Goal: Task Accomplishment & Management: Complete application form

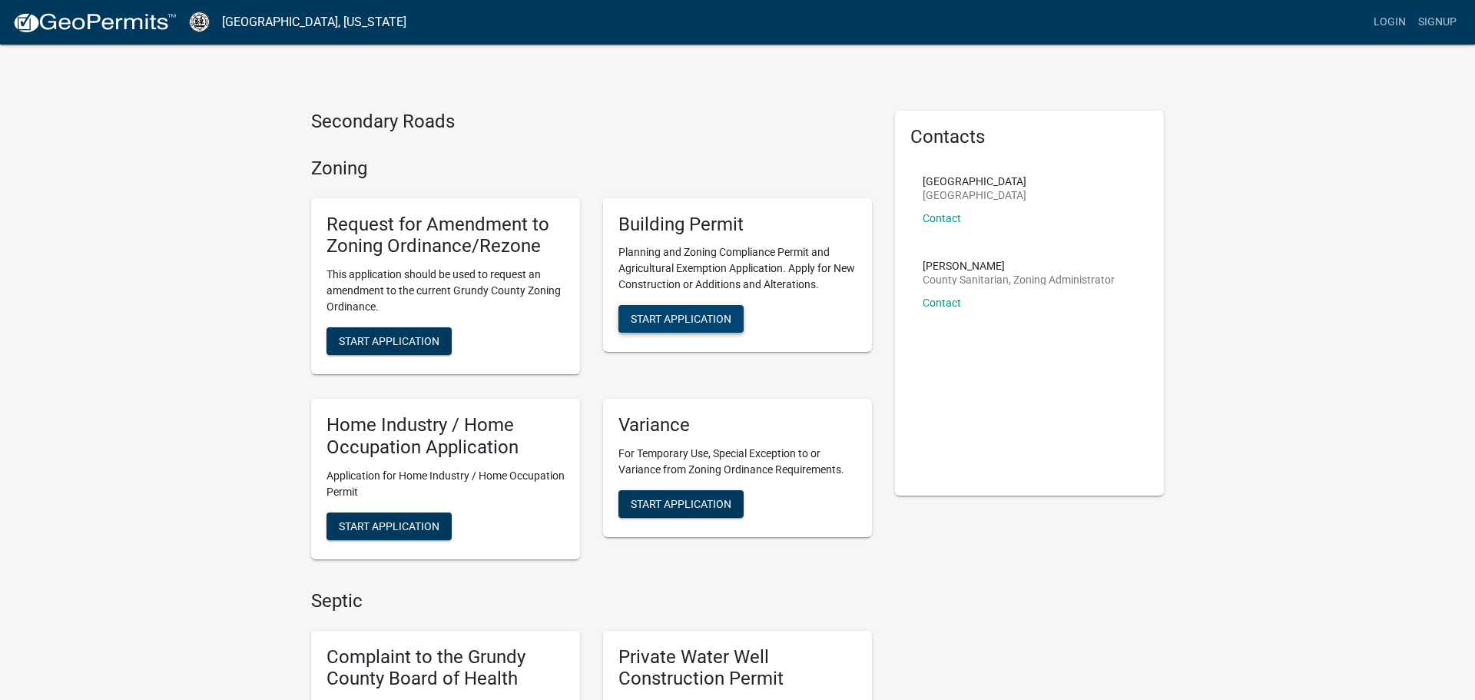
click at [650, 320] on span "Start Application" at bounding box center [681, 319] width 101 height 12
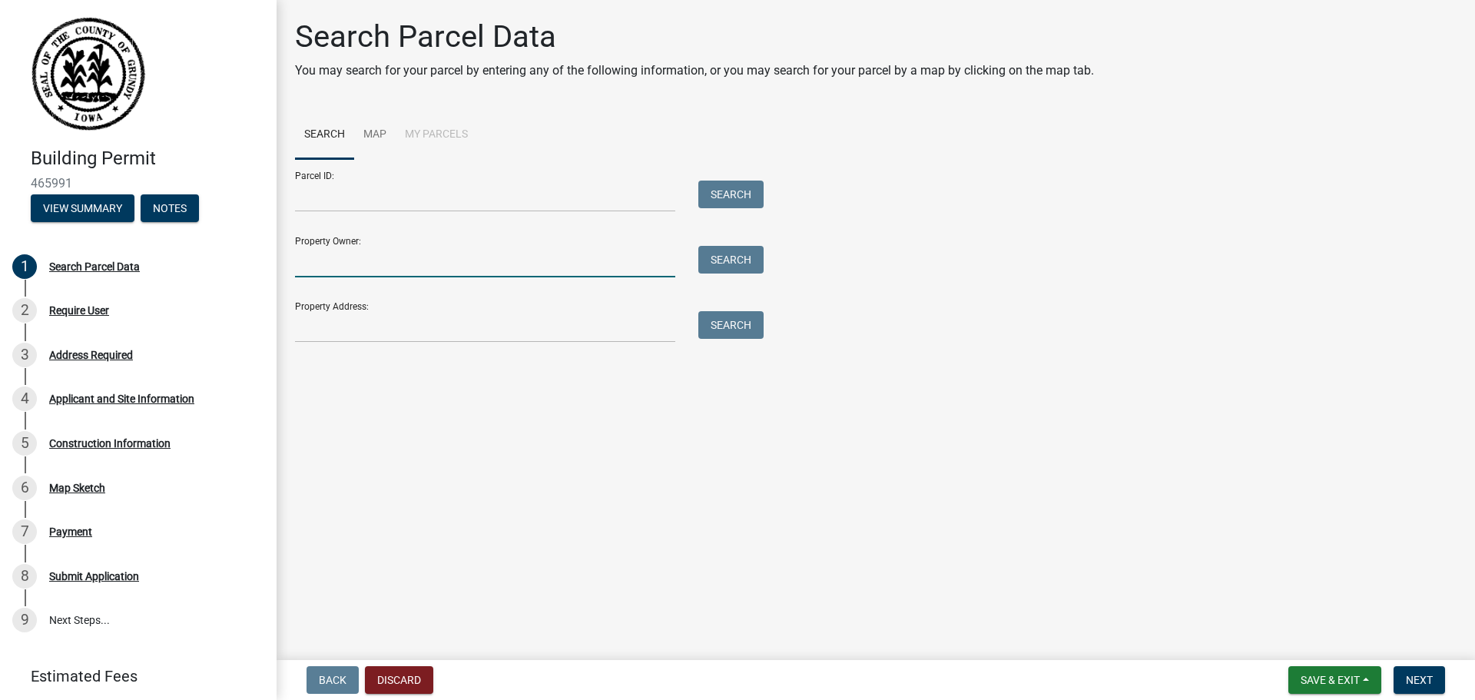
click at [618, 252] on input "Property Owner:" at bounding box center [485, 262] width 380 height 32
type input "[PERSON_NAME]"
click at [745, 248] on button "Search" at bounding box center [730, 260] width 65 height 28
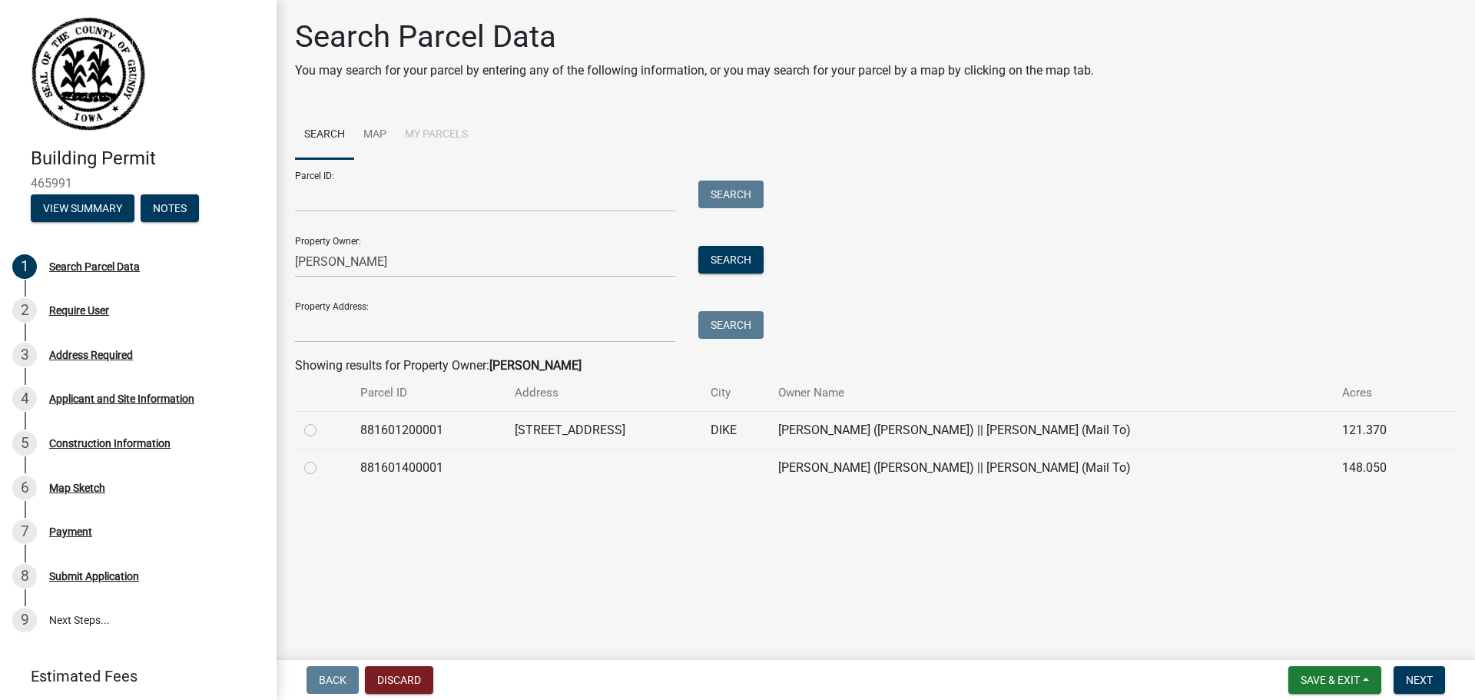
click at [323, 421] on label at bounding box center [323, 421] width 0 height 0
click at [323, 431] on input "radio" at bounding box center [328, 426] width 10 height 10
radio input "true"
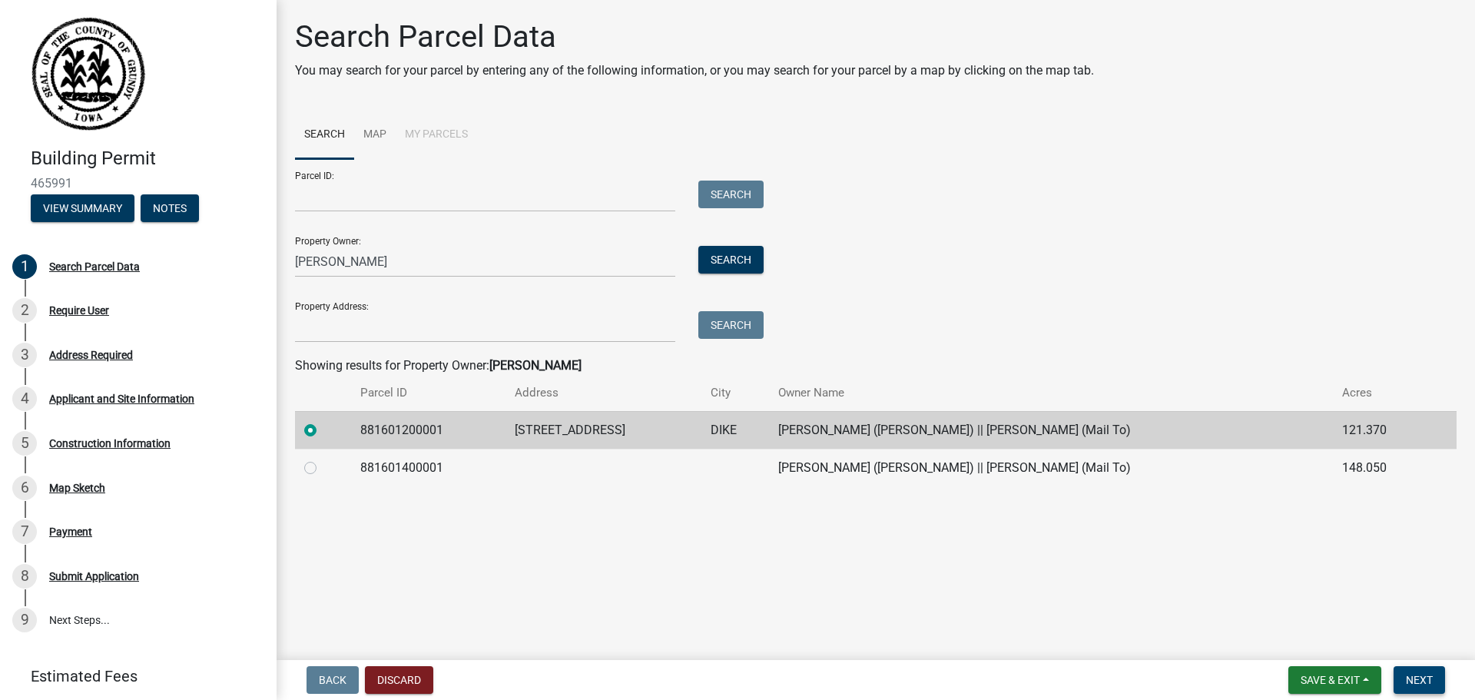
click at [1418, 692] on button "Next" at bounding box center [1419, 680] width 51 height 28
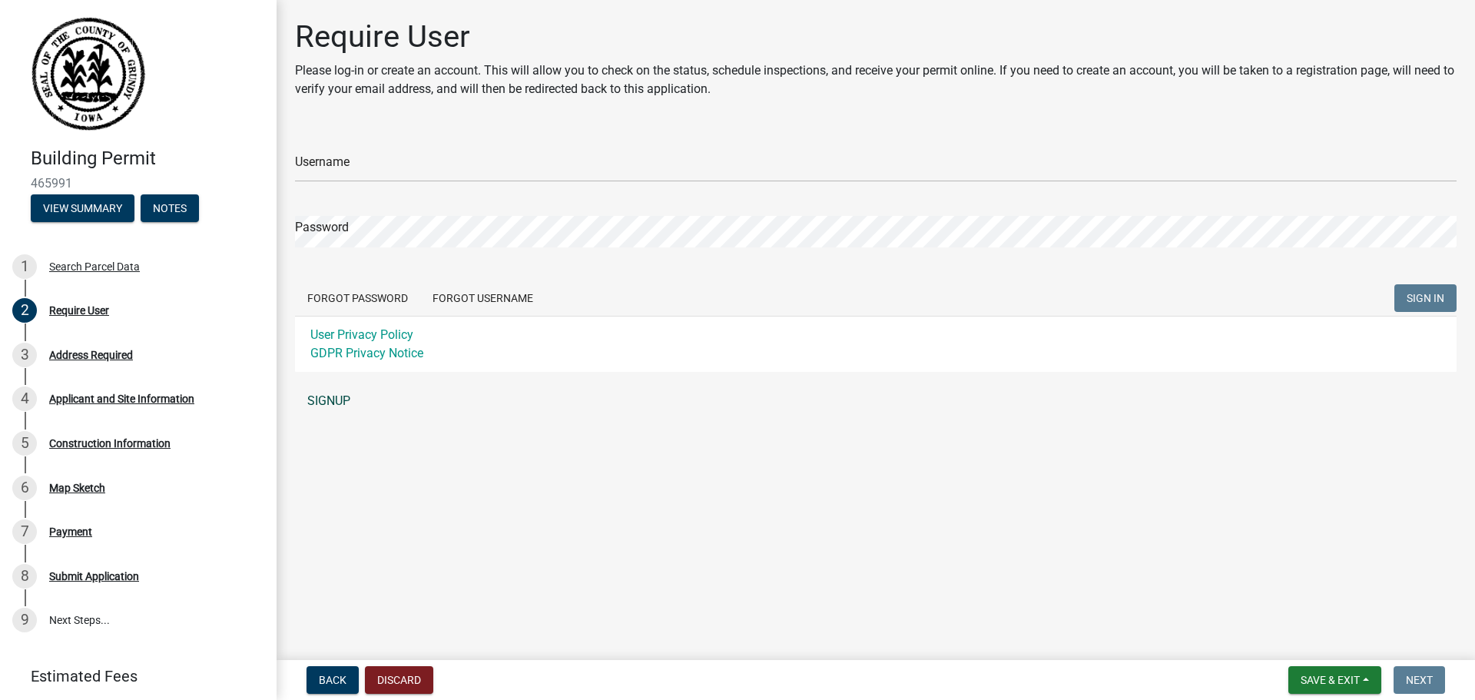
click at [344, 406] on link "SIGNUP" at bounding box center [876, 401] width 1162 height 31
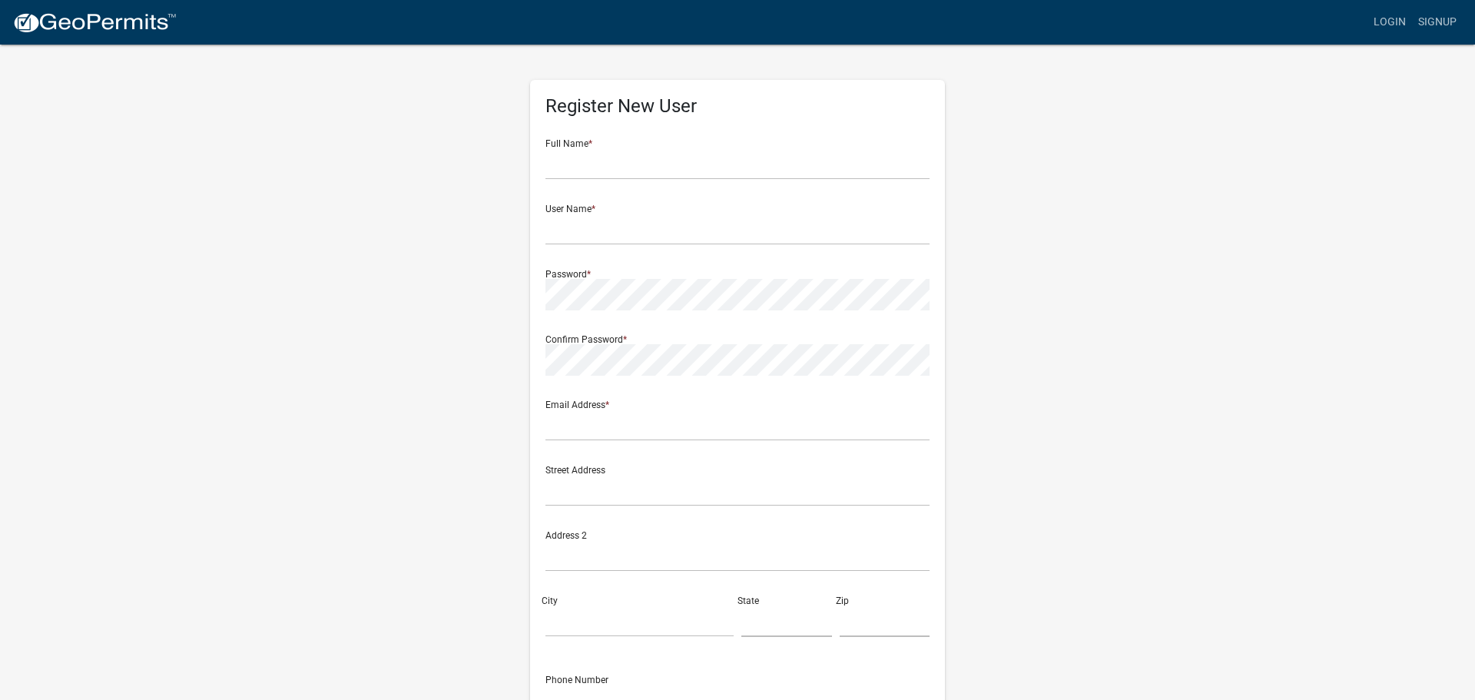
click at [1010, 519] on div "Register New User Full Name * User Name * Password * Confirm Password * Email A…" at bounding box center [738, 454] width 876 height 822
click at [598, 170] on input "text" at bounding box center [738, 164] width 384 height 32
click at [1135, 305] on div "Register New User Full Name * User Name * Password * Confirm Password * Email A…" at bounding box center [738, 454] width 876 height 822
click at [569, 169] on input "text" at bounding box center [738, 164] width 384 height 32
click at [587, 172] on input "Ryan" at bounding box center [738, 164] width 384 height 32
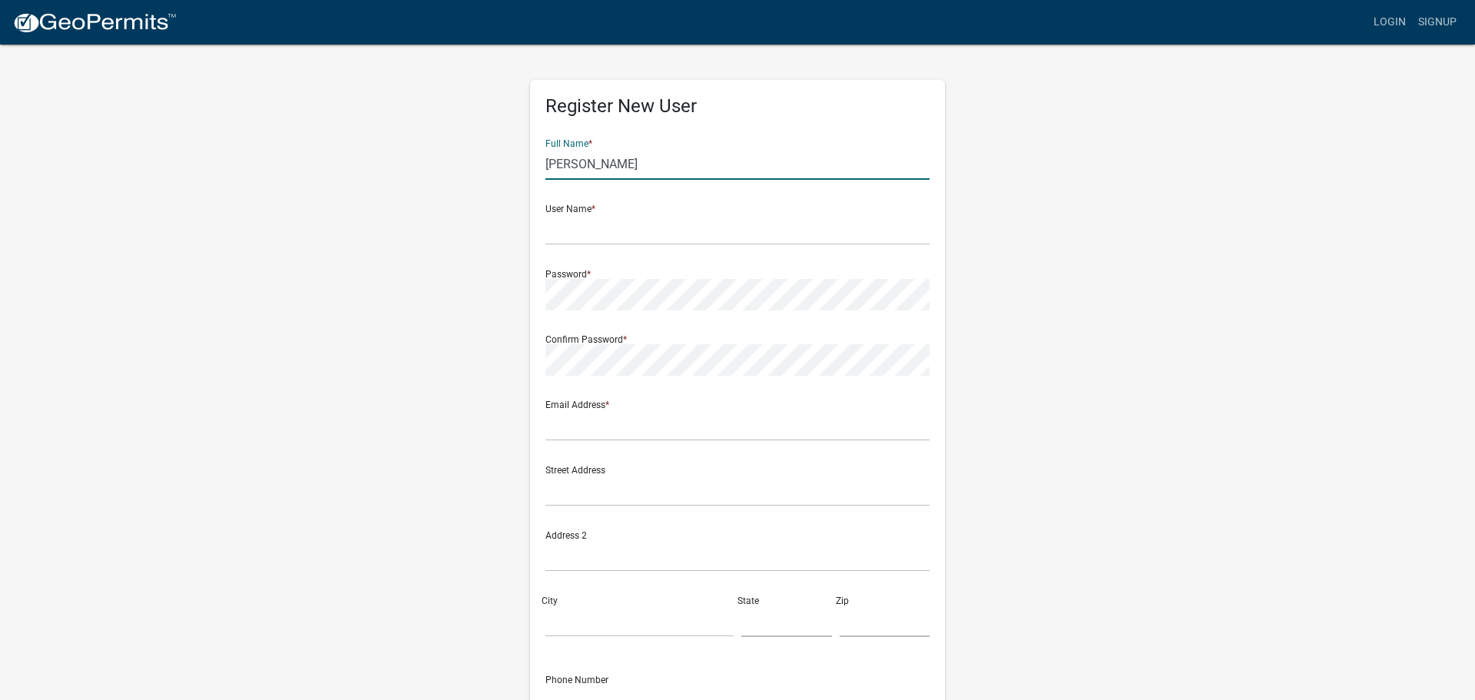
type input "Ryan Hohenberger"
type input "[PERSON_NAME]"
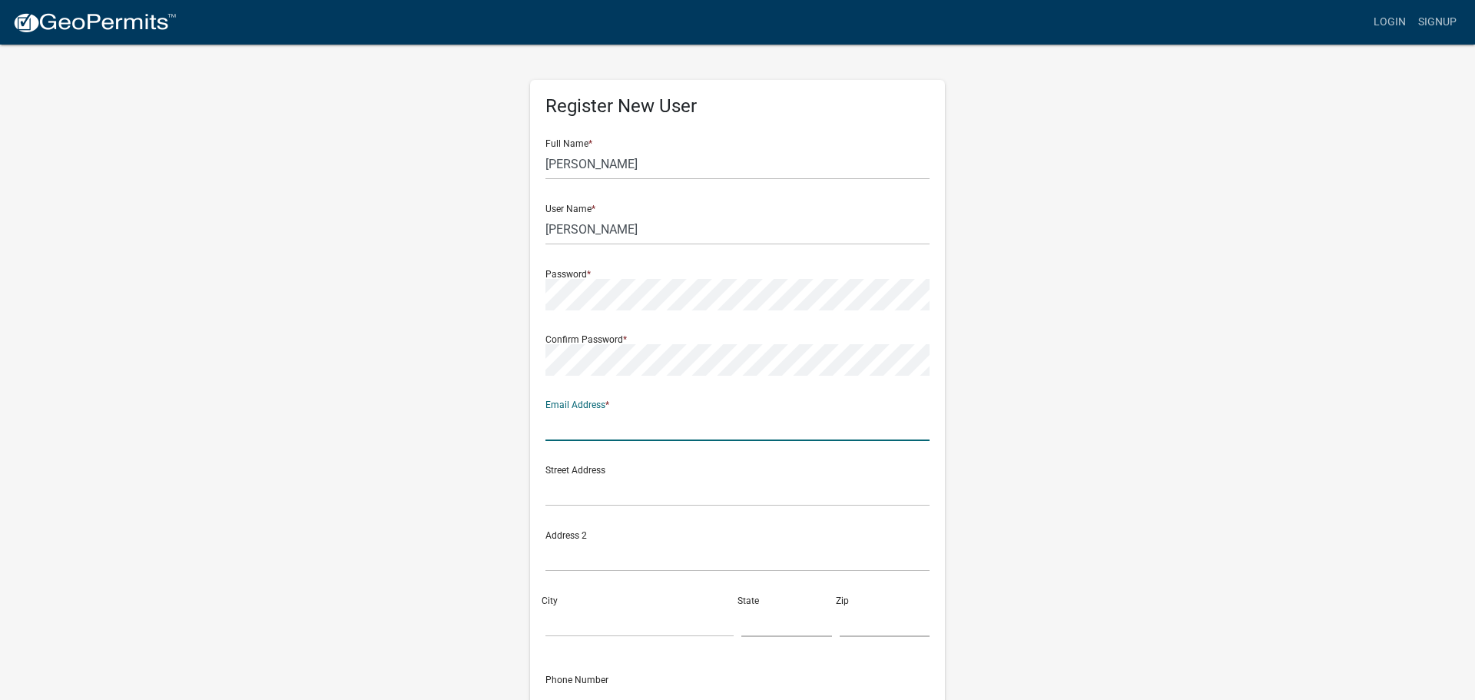
click at [897, 424] on input "text" at bounding box center [738, 426] width 384 height 32
type input "crhohenberger@gmail.com"
type input "16209 T Ave"
type input "Dike"
type input "IA"
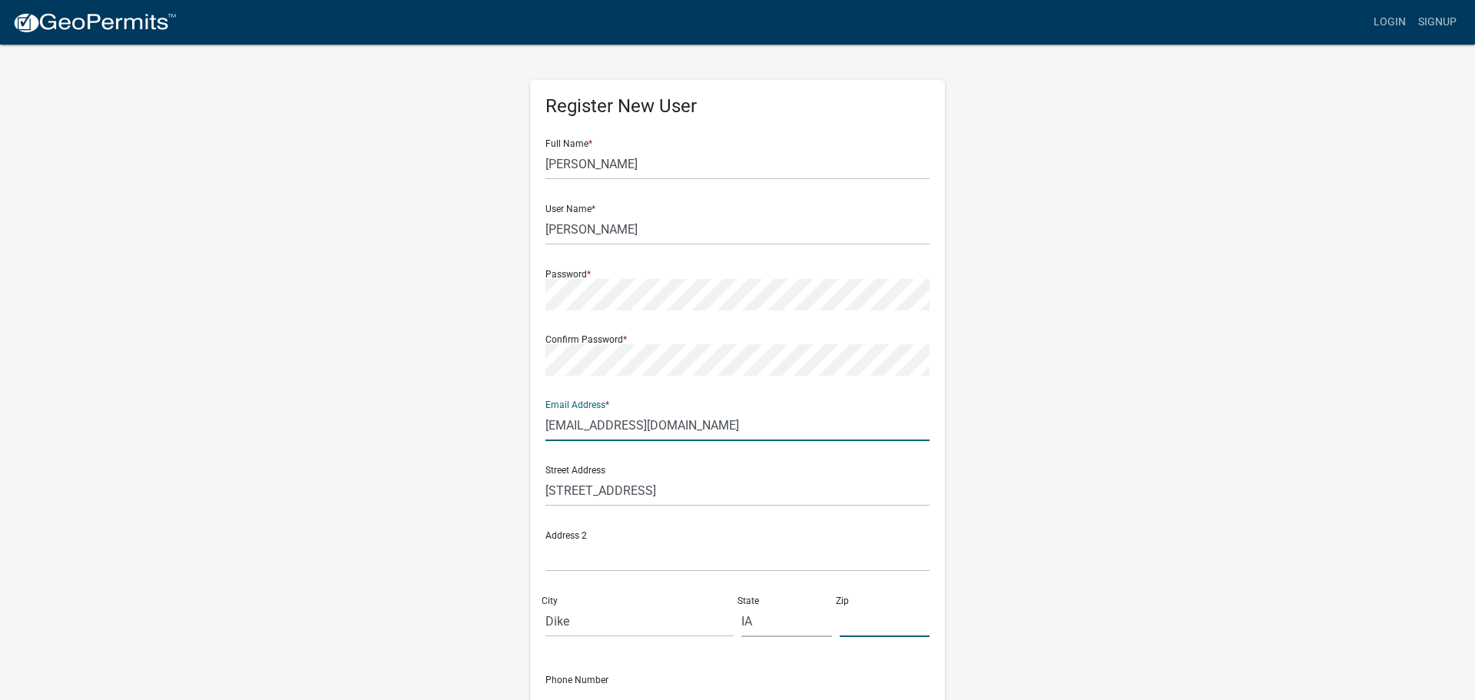
type input "50624"
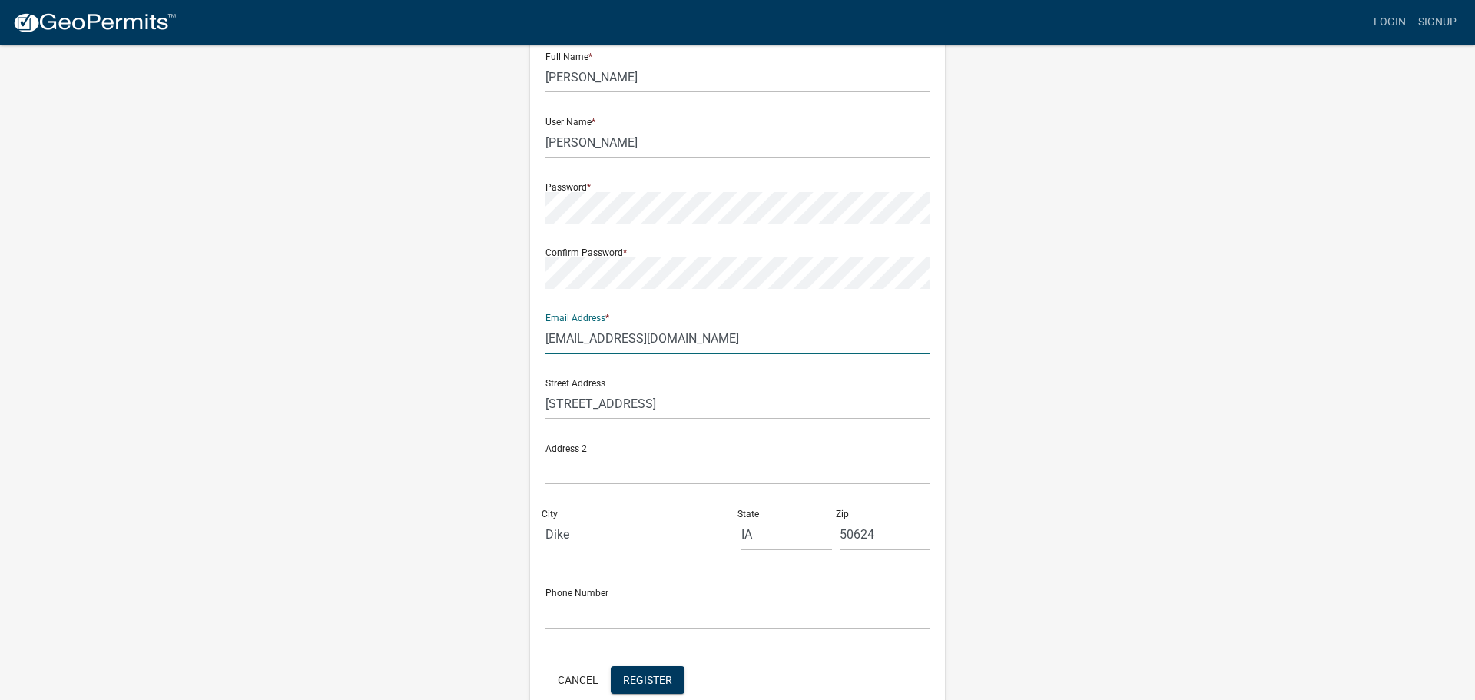
scroll to position [165, 0]
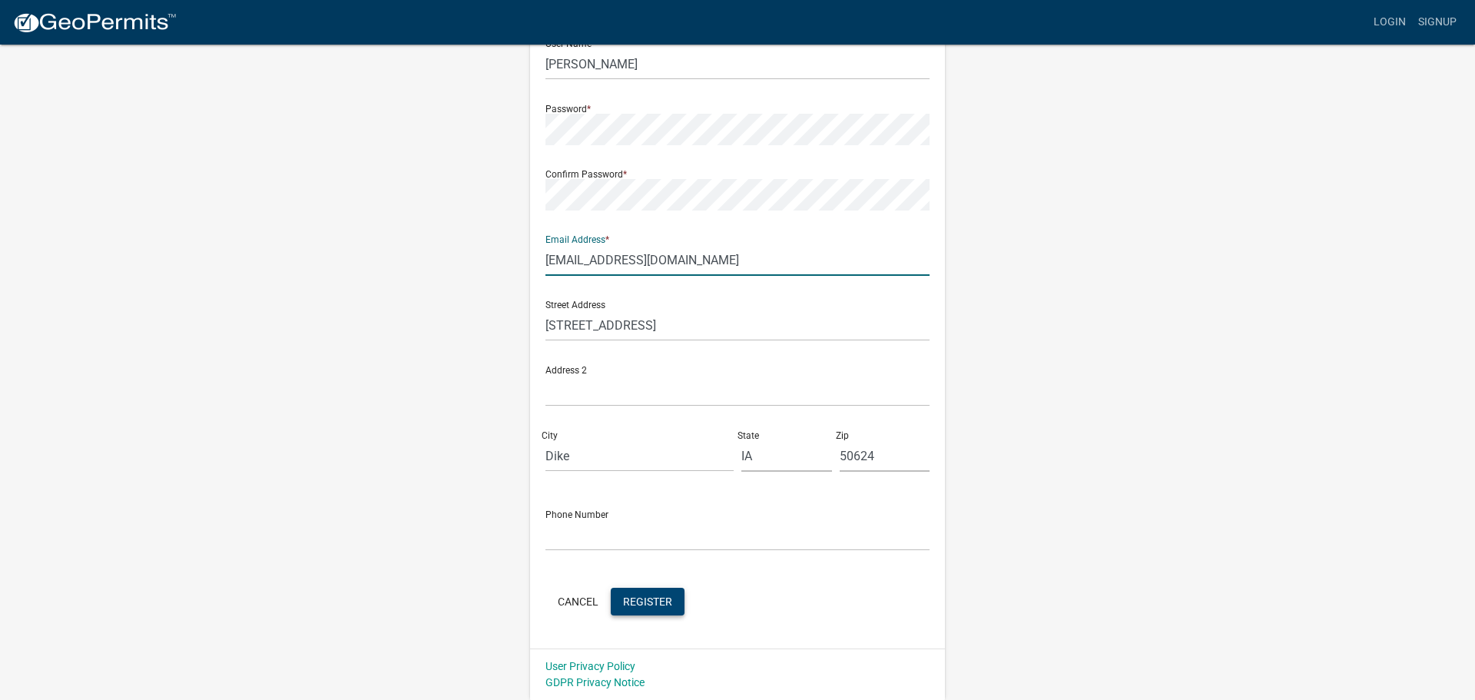
click at [649, 611] on button "Register" at bounding box center [648, 602] width 74 height 28
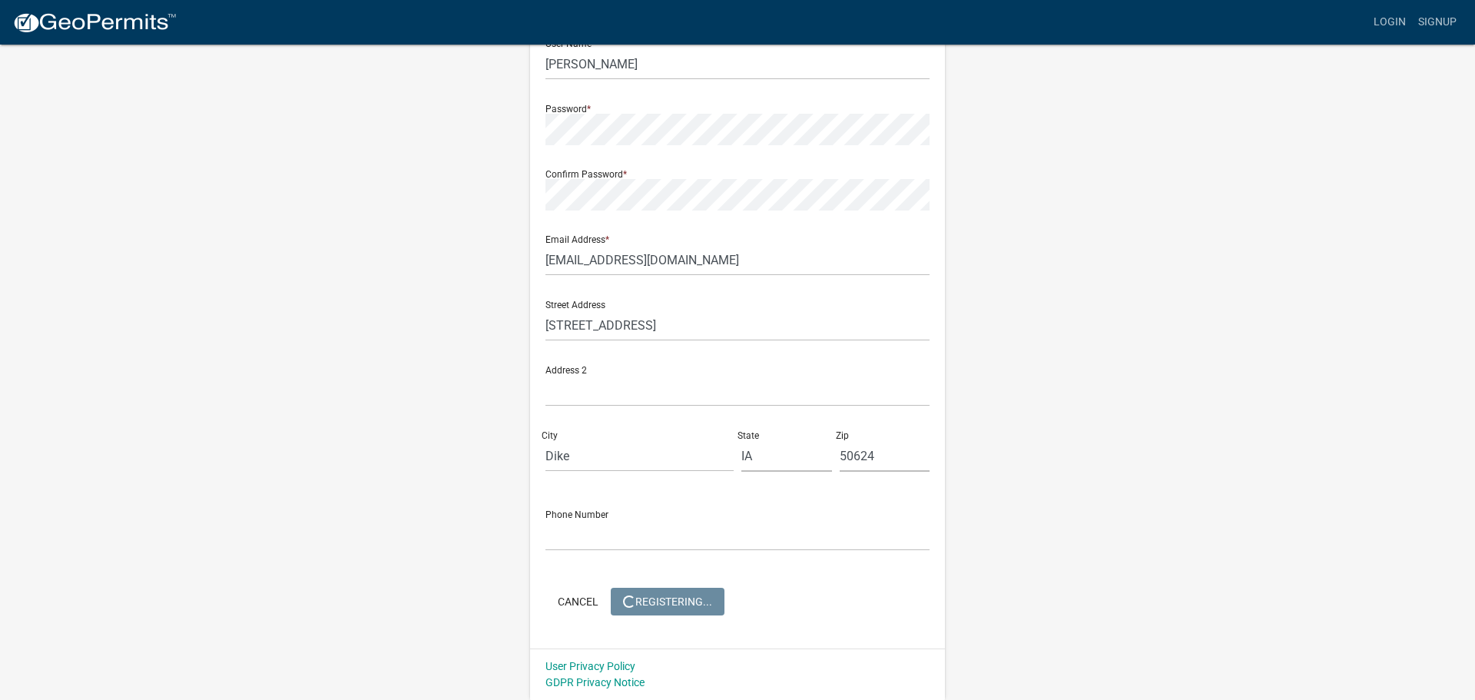
scroll to position [0, 0]
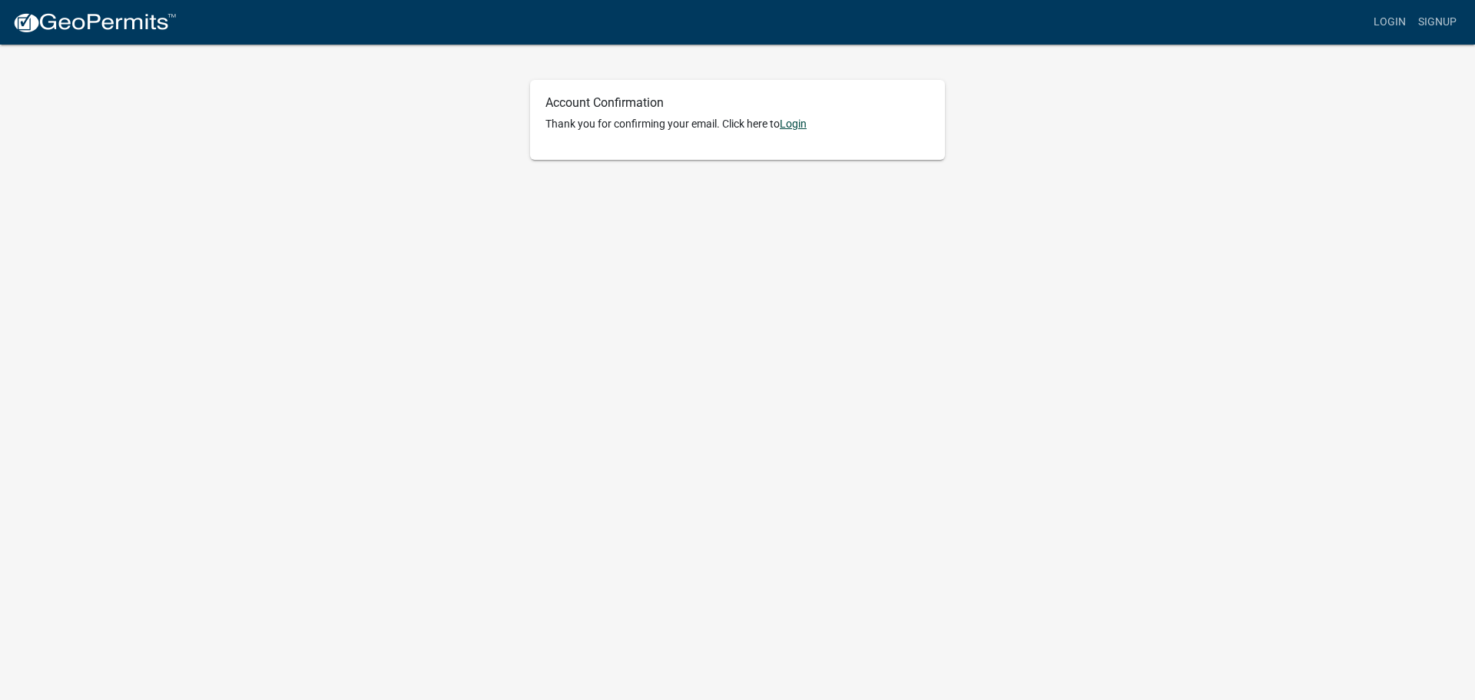
click at [796, 121] on link "Login" at bounding box center [793, 124] width 27 height 12
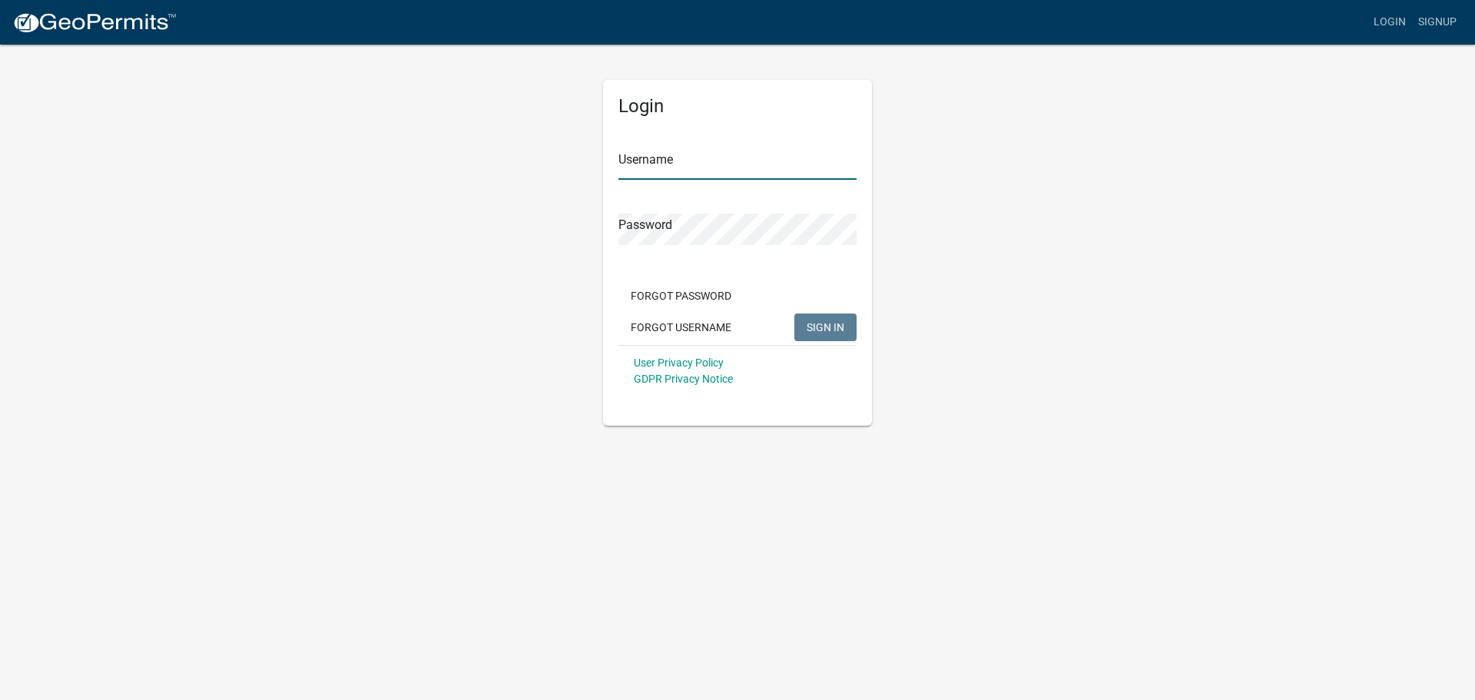
type input "[PERSON_NAME]"
click at [741, 158] on input "[PERSON_NAME]" at bounding box center [738, 164] width 238 height 32
click at [828, 328] on span "SIGN IN" at bounding box center [826, 326] width 38 height 12
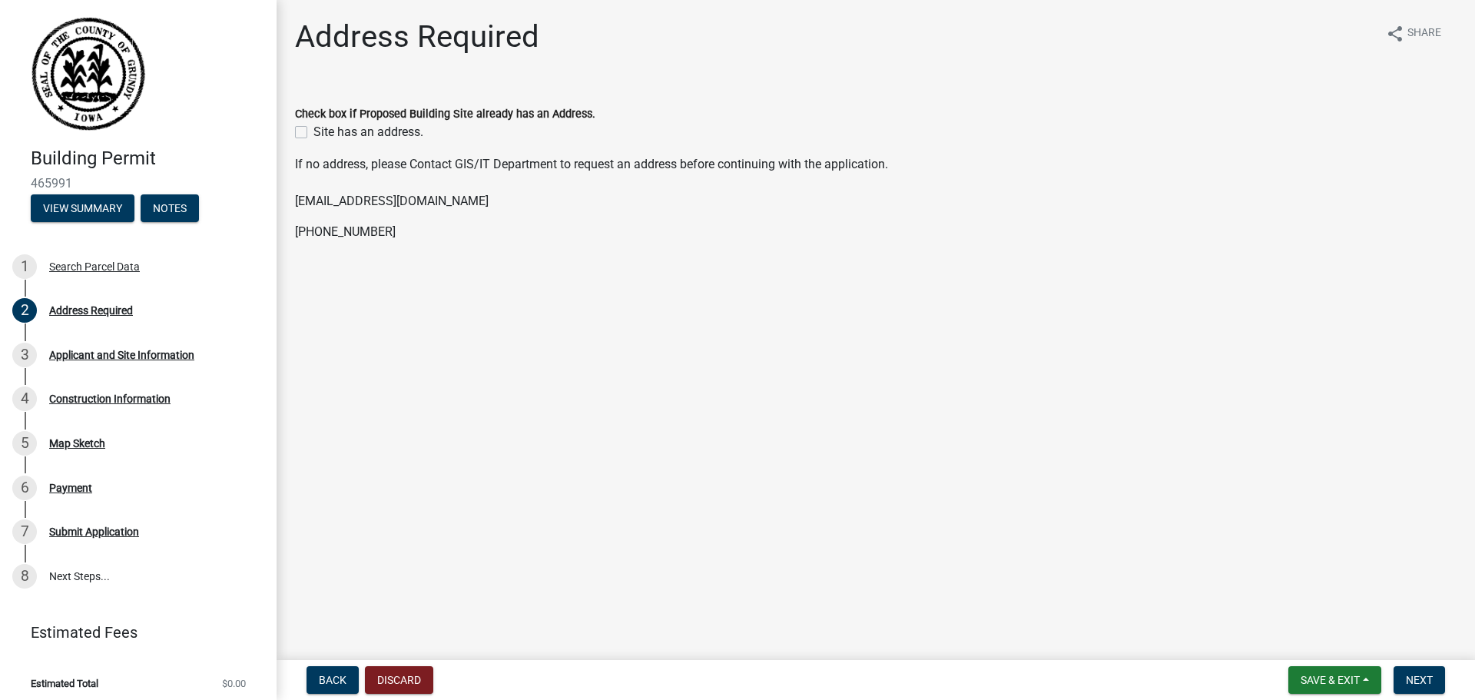
click at [314, 131] on label "Site has an address." at bounding box center [369, 132] width 110 height 18
click at [314, 131] on input "Site has an address." at bounding box center [319, 128] width 10 height 10
checkbox input "true"
click at [1415, 675] on span "Next" at bounding box center [1419, 680] width 27 height 12
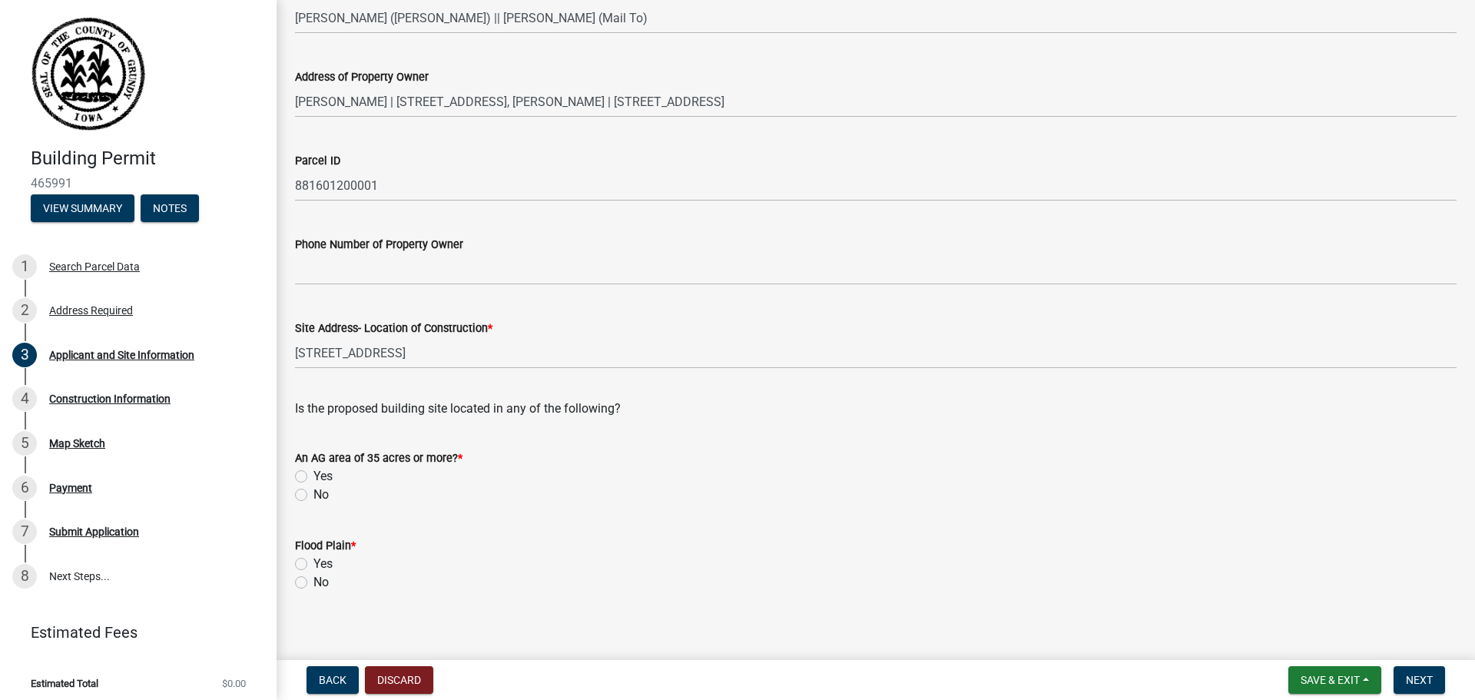
scroll to position [160, 0]
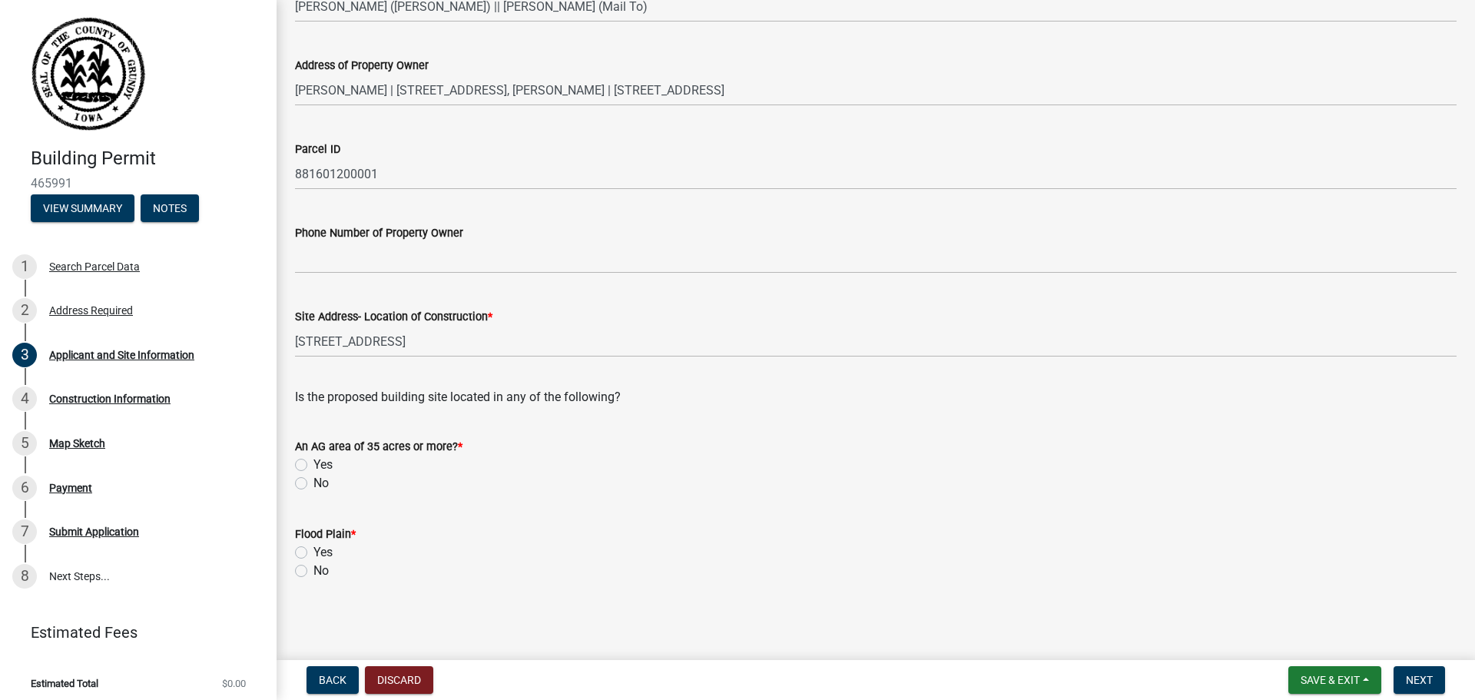
click at [314, 466] on label "Yes" at bounding box center [323, 465] width 19 height 18
click at [314, 466] on input "Yes" at bounding box center [319, 461] width 10 height 10
radio input "true"
click at [314, 569] on label "No" at bounding box center [321, 571] width 15 height 18
click at [314, 569] on input "No" at bounding box center [319, 567] width 10 height 10
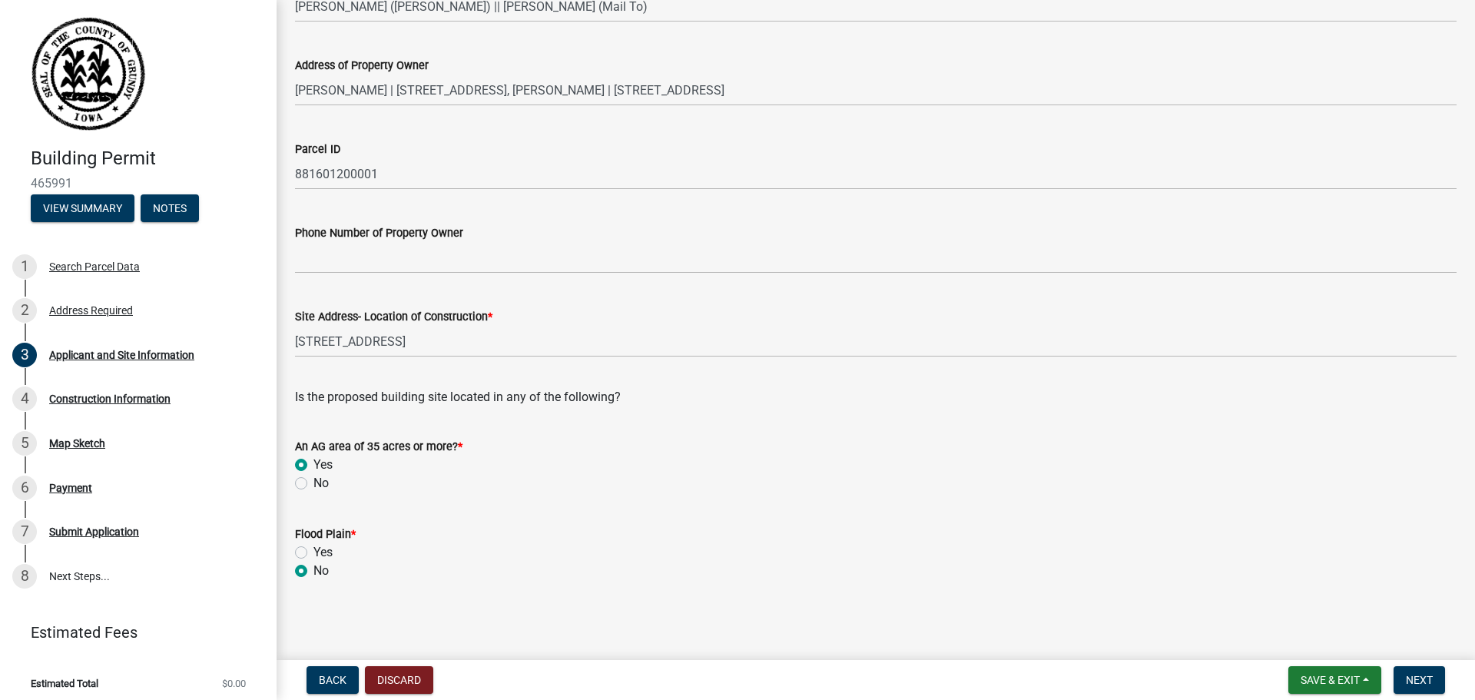
radio input "true"
click at [1432, 679] on span "Next" at bounding box center [1419, 680] width 27 height 12
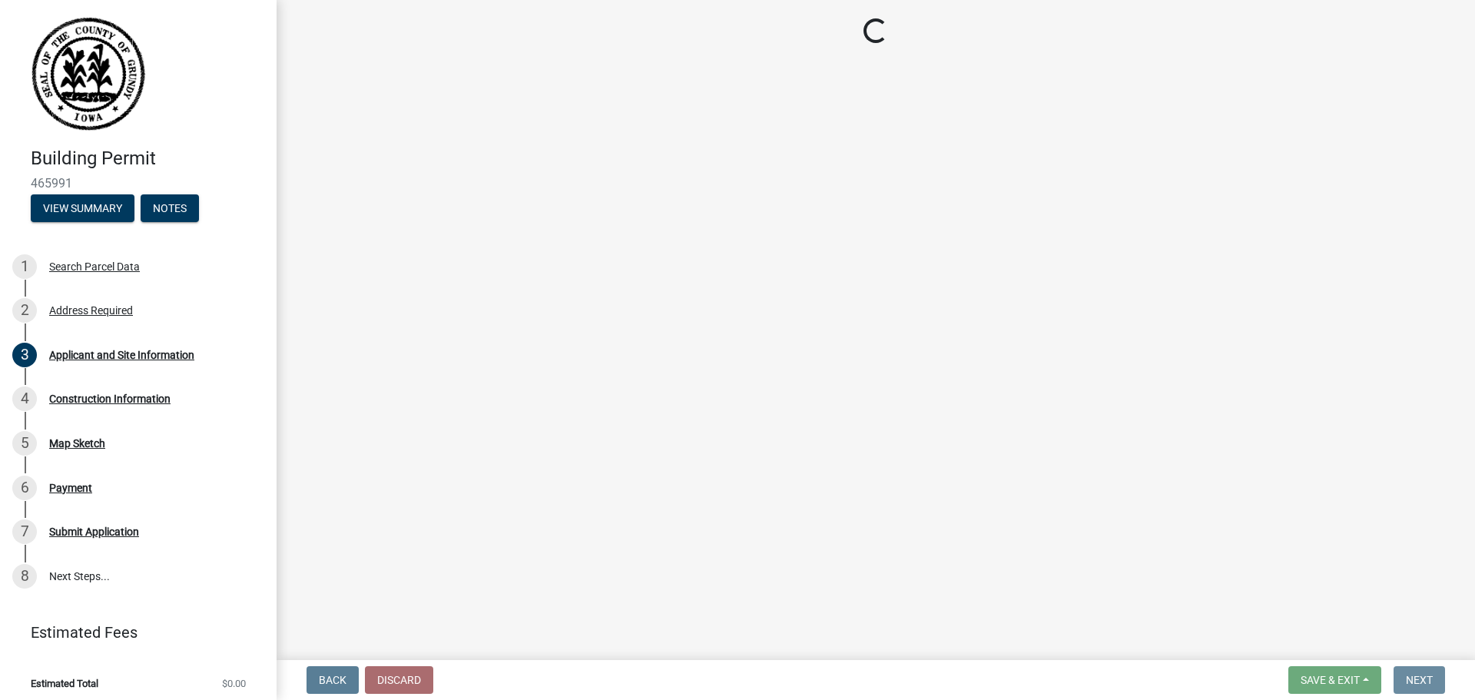
scroll to position [0, 0]
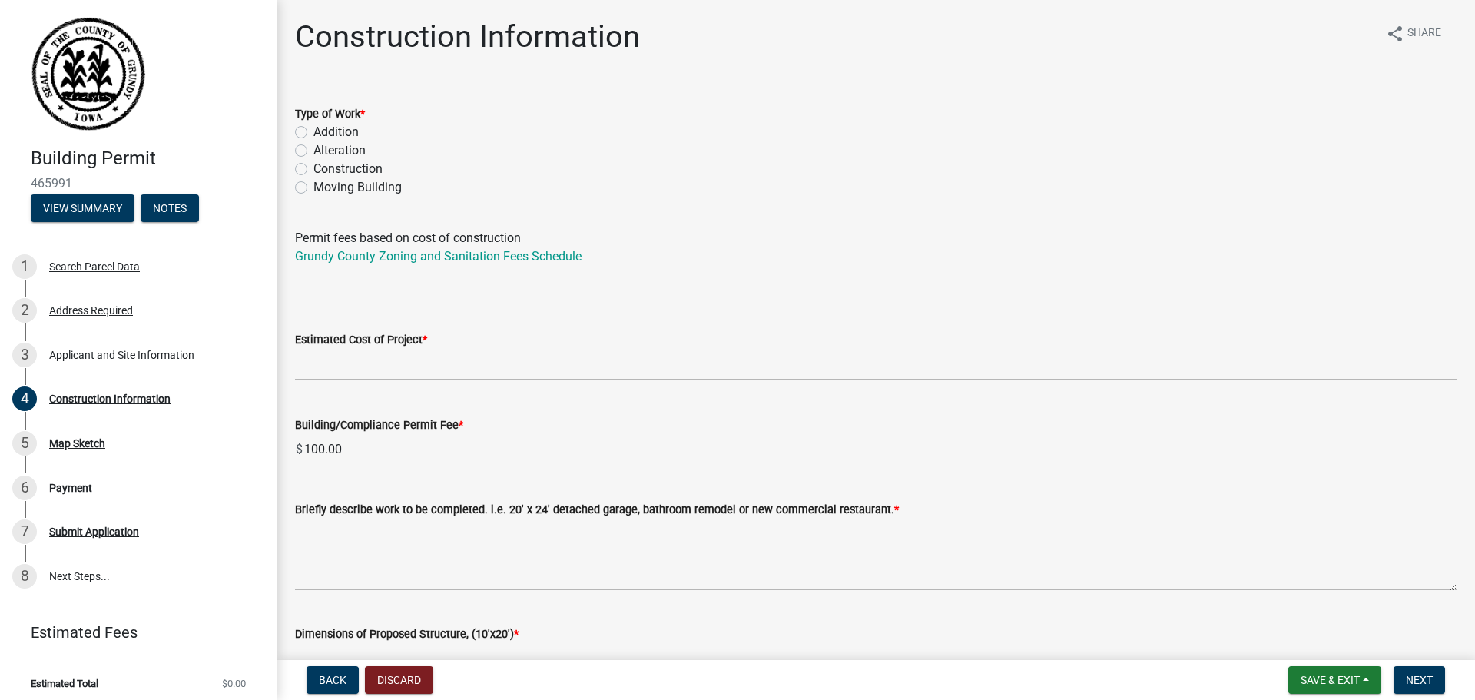
click at [314, 169] on label "Construction" at bounding box center [348, 169] width 69 height 18
click at [314, 169] on input "Construction" at bounding box center [319, 165] width 10 height 10
radio input "true"
click at [357, 258] on link "Grundy County Zoning and Sanitation Fees Schedule" at bounding box center [438, 256] width 287 height 15
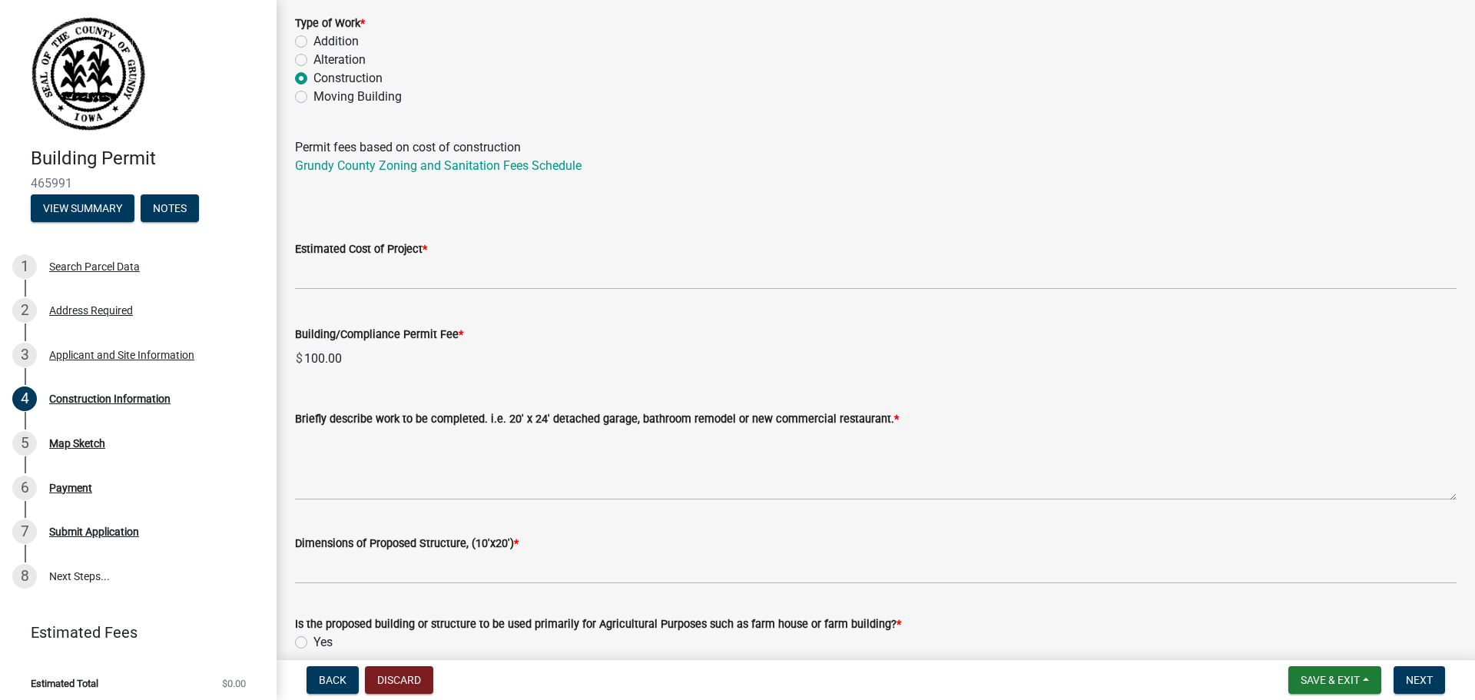
scroll to position [126, 0]
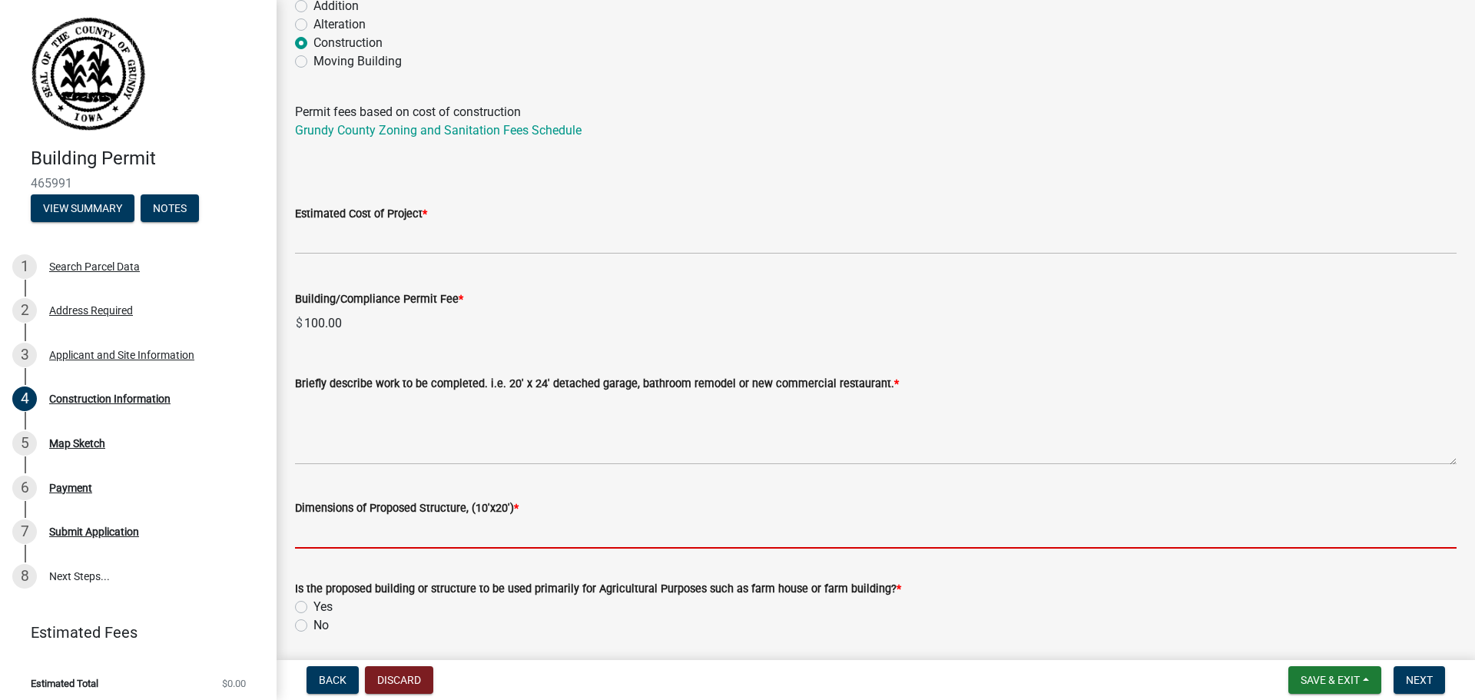
click at [395, 540] on input "Dimensions of Proposed Structure, (10'x20') *" at bounding box center [876, 533] width 1162 height 32
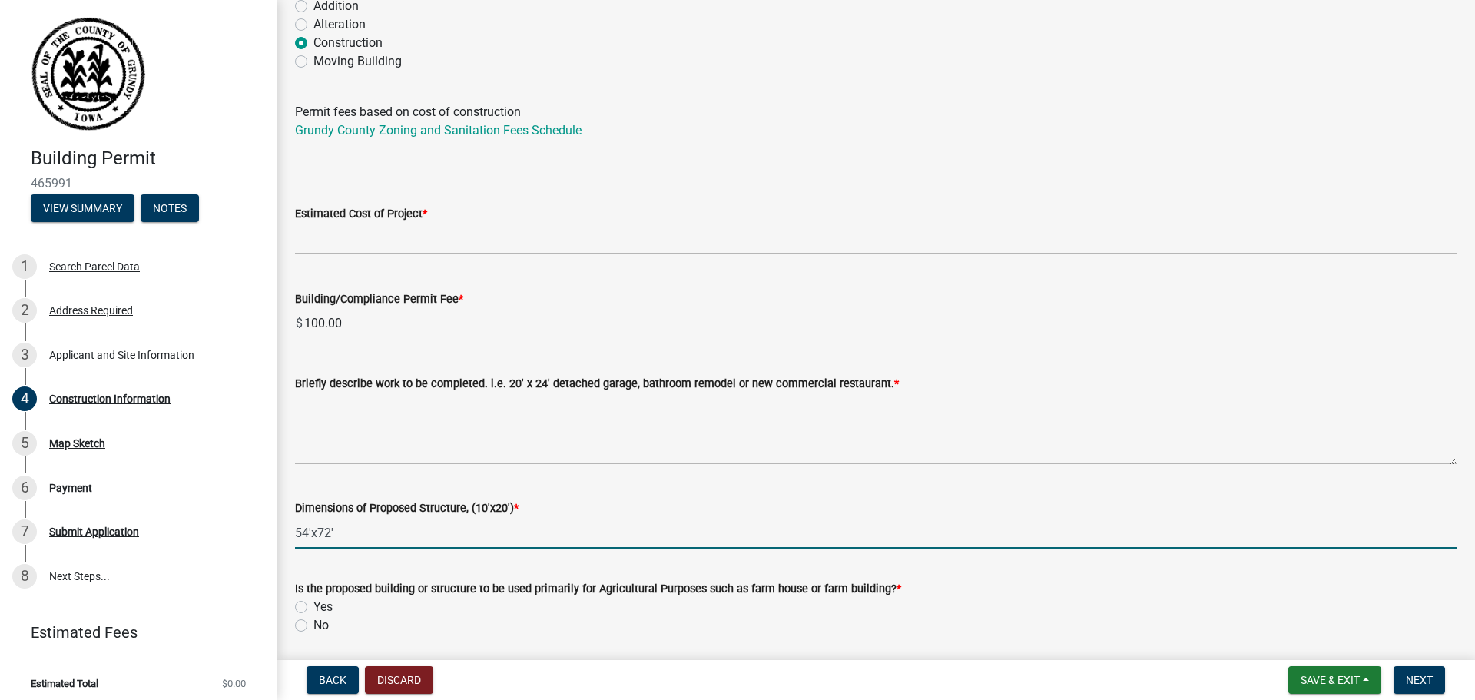
scroll to position [252, 0]
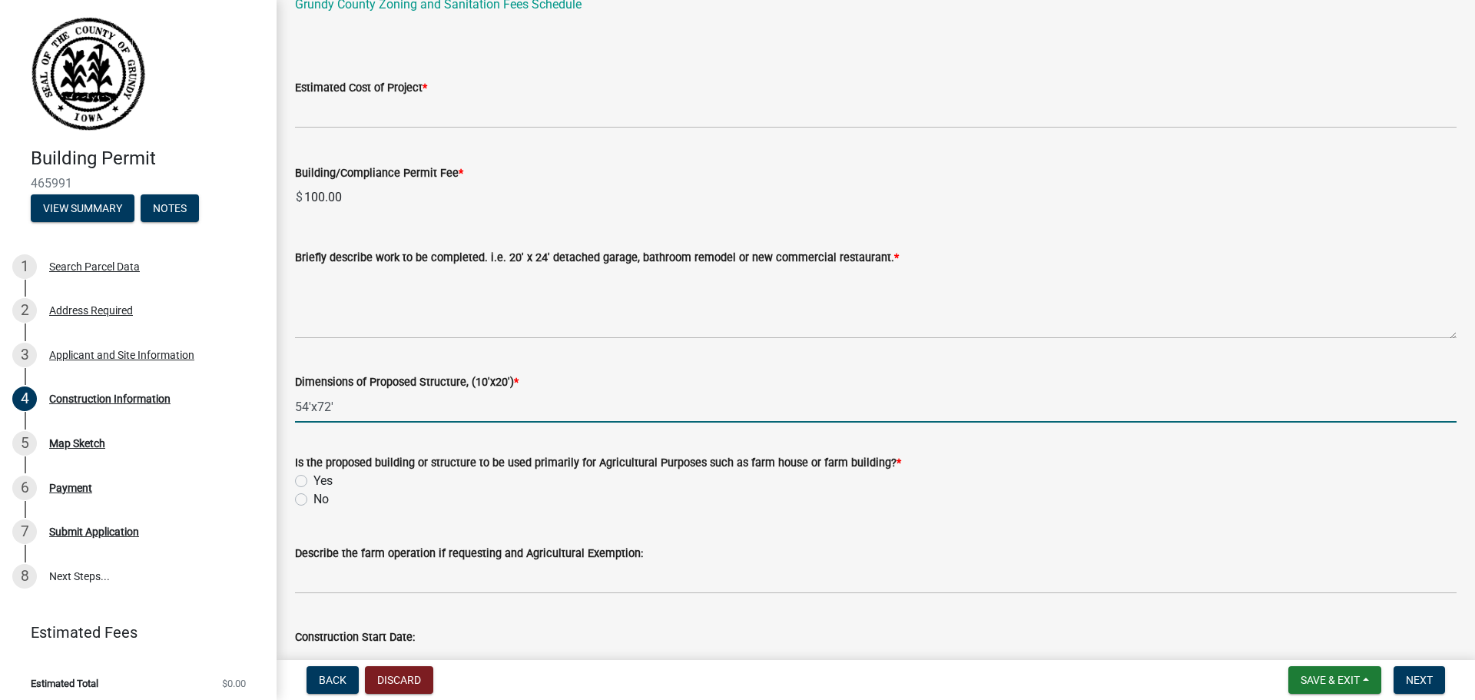
type input "54'x72'"
drag, startPoint x: 303, startPoint y: 481, endPoint x: 304, endPoint y: 489, distance: 7.8
click at [314, 483] on label "Yes" at bounding box center [323, 481] width 19 height 18
click at [314, 482] on input "Yes" at bounding box center [319, 477] width 10 height 10
radio input "true"
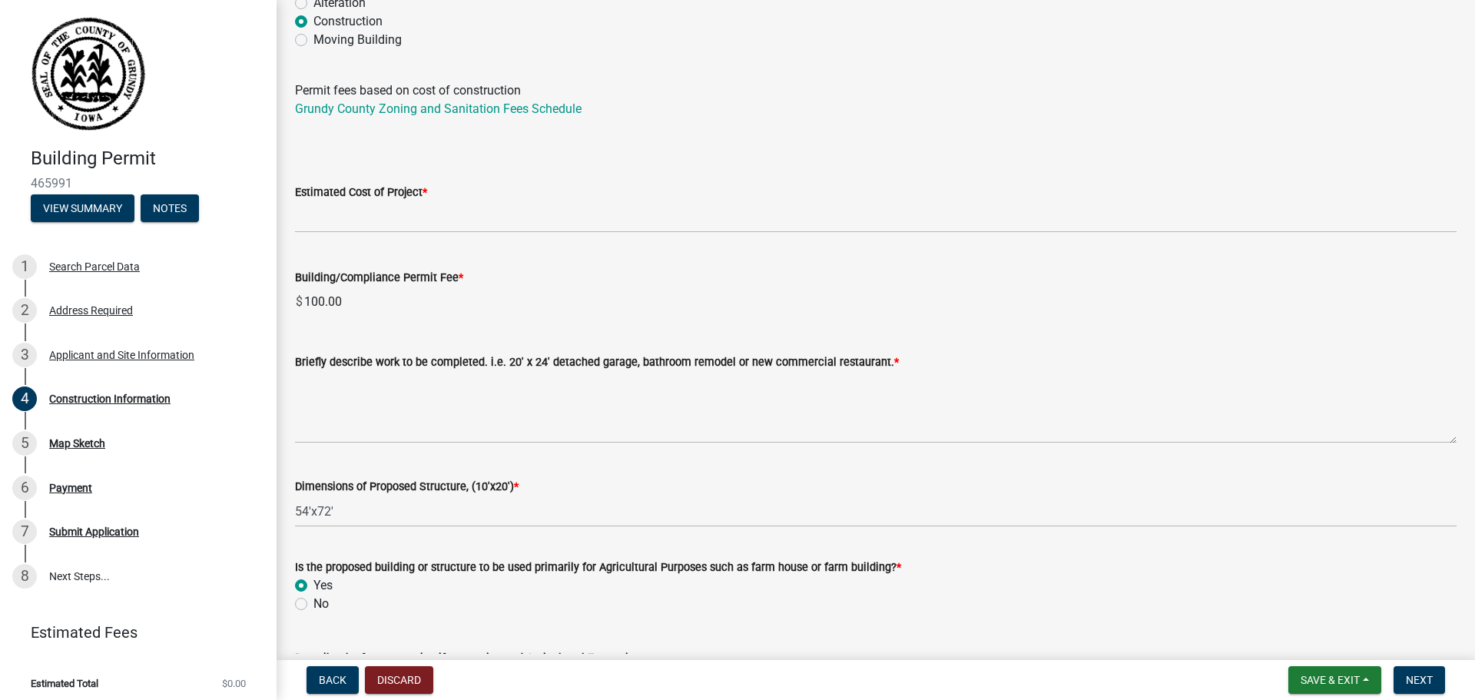
scroll to position [0, 0]
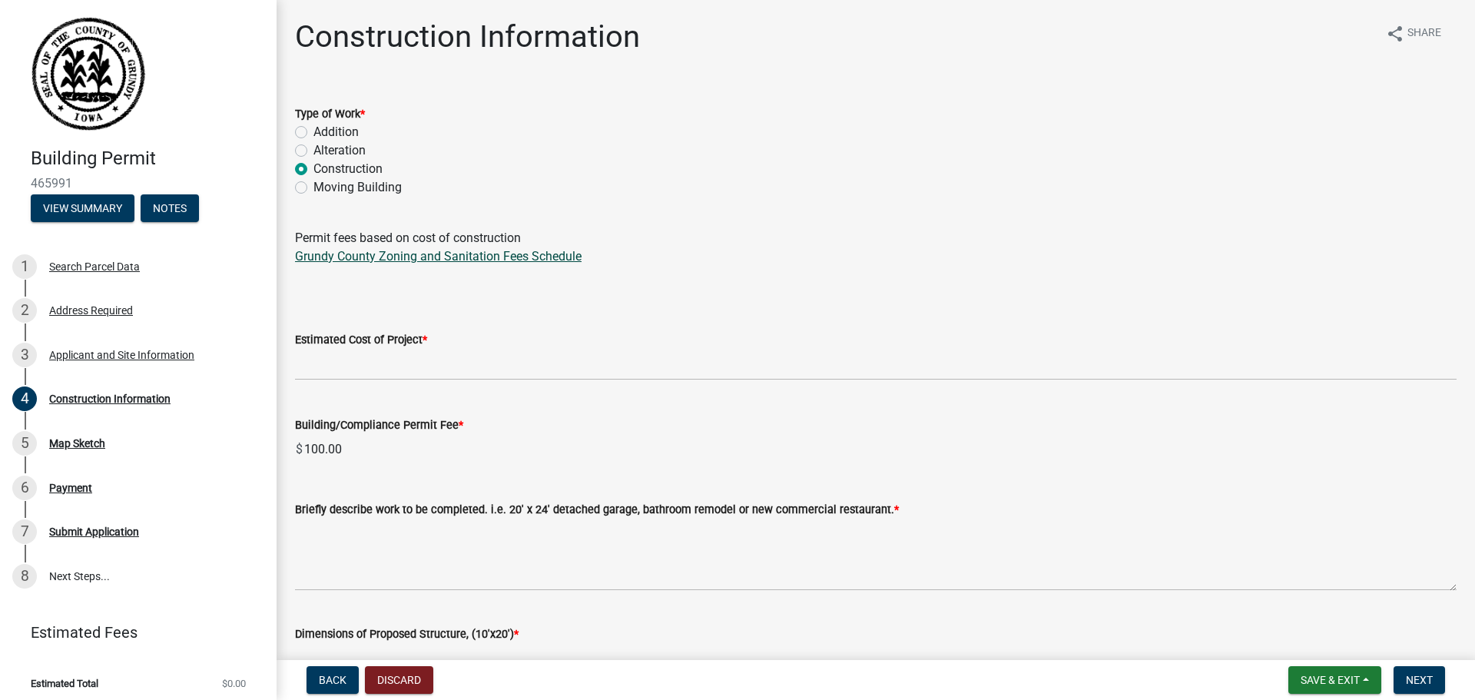
click at [484, 254] on link "Grundy County Zoning and Sanitation Fees Schedule" at bounding box center [438, 256] width 287 height 15
